Goal: Transaction & Acquisition: Purchase product/service

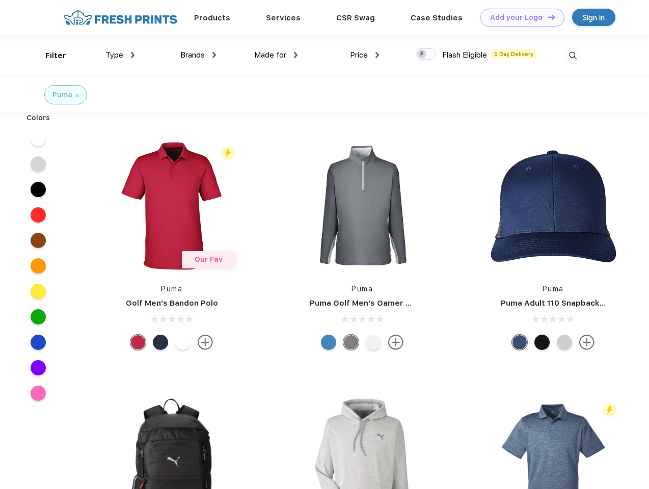
click at [518, 17] on link "Add your Logo Design Tool" at bounding box center [522, 18] width 84 height 18
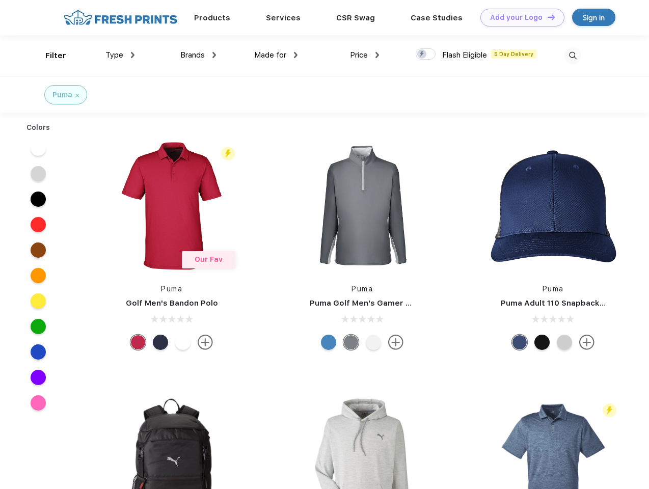
click at [0, 0] on div "Design Tool" at bounding box center [0, 0] width 0 height 0
click at [546, 17] on link "Add your Logo Design Tool" at bounding box center [522, 18] width 84 height 18
click at [49, 56] on div "Filter" at bounding box center [55, 56] width 21 height 12
click at [120, 55] on span "Type" at bounding box center [114, 54] width 18 height 9
click at [198, 55] on span "Brands" at bounding box center [192, 54] width 24 height 9
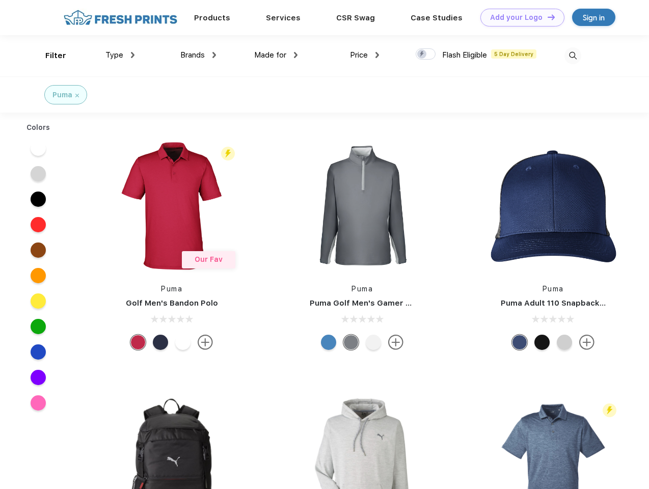
click at [276, 55] on span "Made for" at bounding box center [270, 54] width 32 height 9
click at [365, 55] on span "Price" at bounding box center [359, 54] width 18 height 9
click at [426, 54] on div at bounding box center [426, 53] width 20 height 11
click at [422, 54] on input "checkbox" at bounding box center [419, 51] width 7 height 7
click at [572, 56] on img at bounding box center [572, 55] width 17 height 17
